Goal: Task Accomplishment & Management: Manage account settings

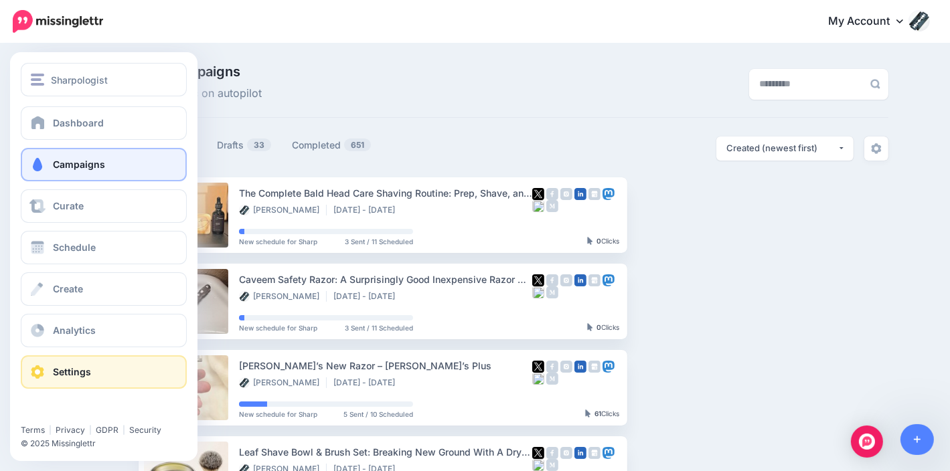
click at [83, 377] on span "Settings" at bounding box center [72, 371] width 38 height 11
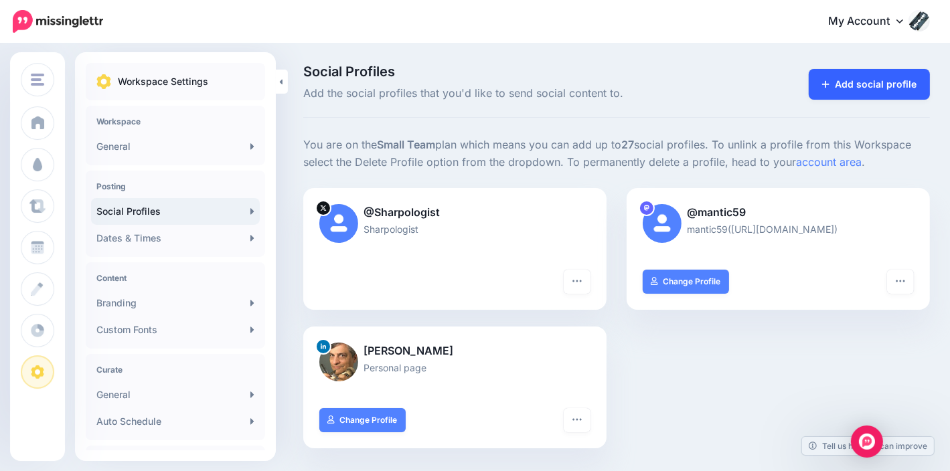
click at [889, 79] on link "Add social profile" at bounding box center [869, 84] width 121 height 31
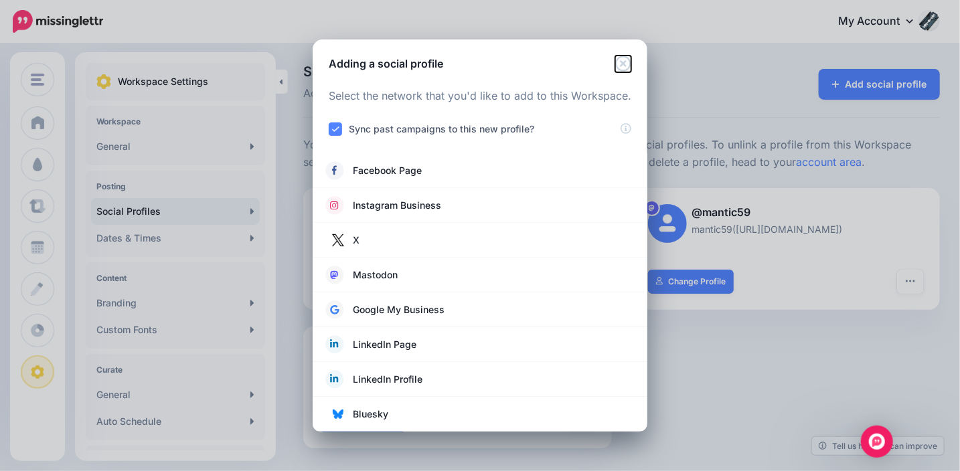
click at [620, 69] on icon "Close" at bounding box center [622, 63] width 15 height 15
